Goal: Task Accomplishment & Management: Manage account settings

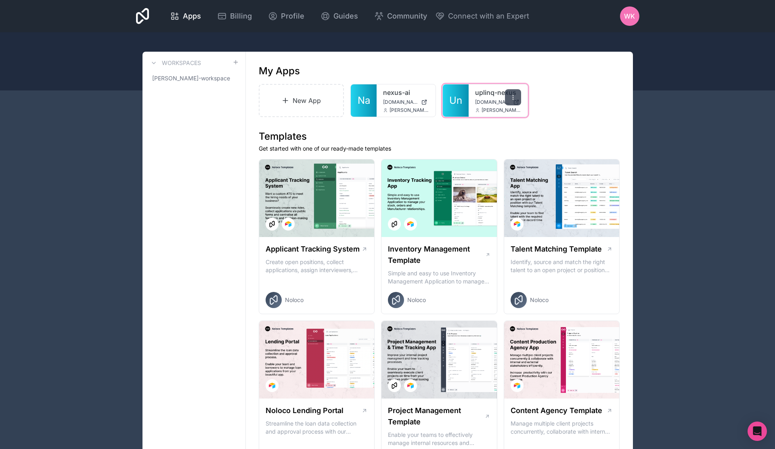
click at [514, 104] on div at bounding box center [513, 97] width 16 height 16
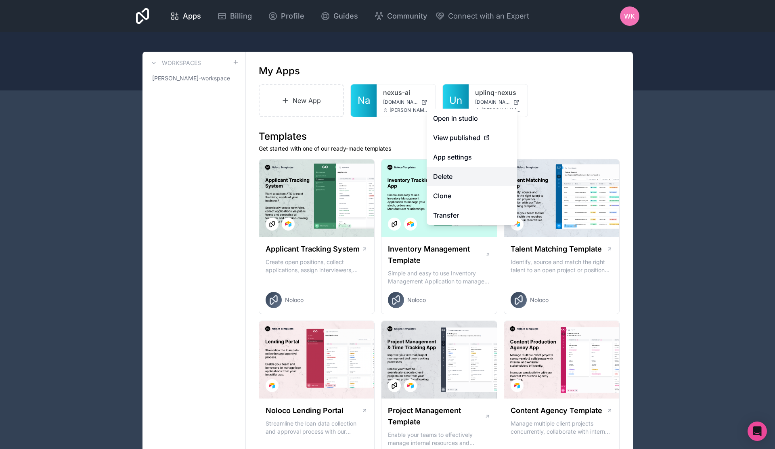
click at [462, 178] on button "Delete" at bounding box center [472, 176] width 90 height 19
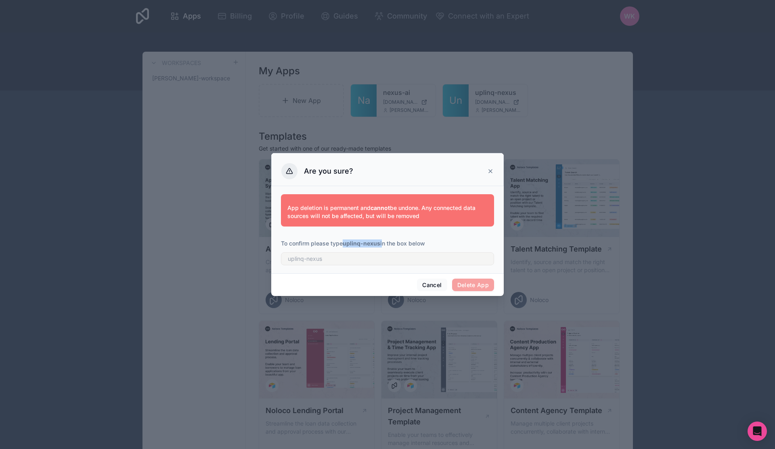
drag, startPoint x: 343, startPoint y: 243, endPoint x: 382, endPoint y: 242, distance: 39.2
click at [382, 242] on p "To confirm please type uplinq-nexus in the box below" at bounding box center [387, 243] width 213 height 8
copy p "uplinq-nexus"
click at [340, 262] on input "text" at bounding box center [387, 258] width 213 height 13
paste input "uplinq-nexus"
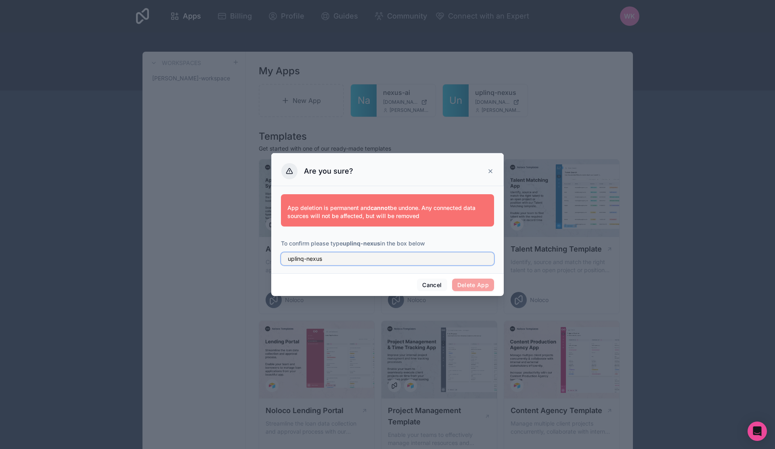
click at [294, 259] on input "uplinq-nexus" at bounding box center [387, 258] width 213 height 13
click at [376, 254] on input "uplinq-nexus" at bounding box center [387, 258] width 213 height 13
click at [376, 257] on input "uplinq-nexus" at bounding box center [387, 258] width 213 height 13
type input "uplinq-nexus"
click at [468, 282] on button "Delete App" at bounding box center [473, 285] width 42 height 13
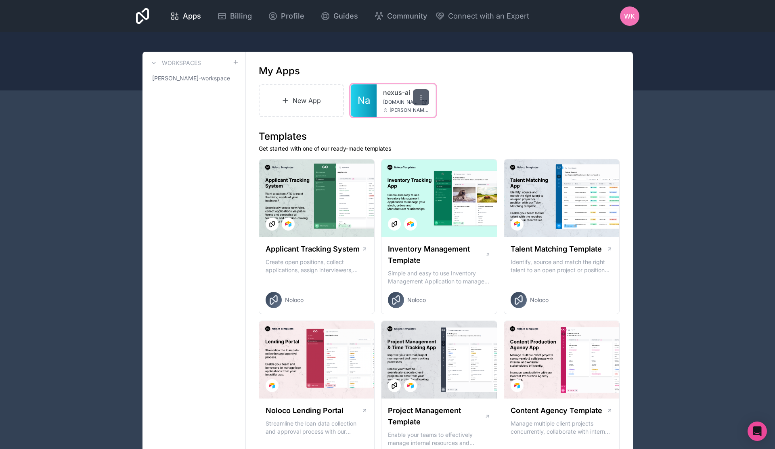
click at [421, 101] on div at bounding box center [421, 97] width 16 height 16
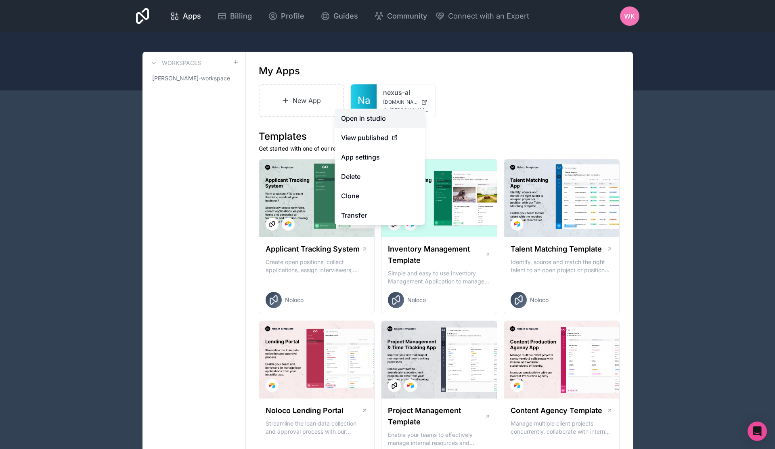
click at [396, 123] on link "Open in studio" at bounding box center [380, 118] width 90 height 19
